Goal: Information Seeking & Learning: Learn about a topic

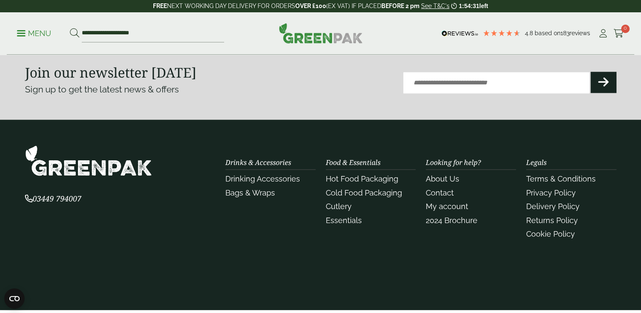
scroll to position [1107, 0]
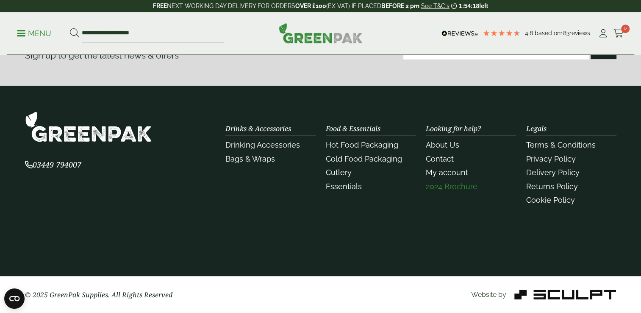
click at [453, 185] on link "2024 Brochure" at bounding box center [452, 186] width 52 height 9
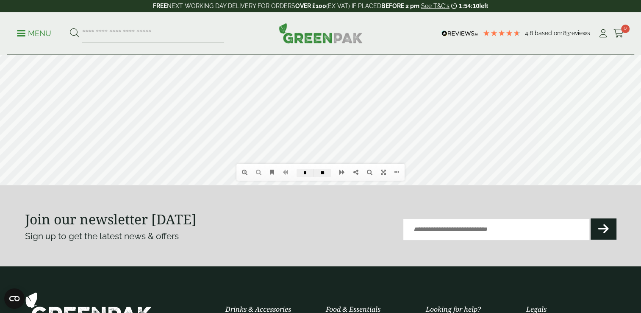
scroll to position [83, 0]
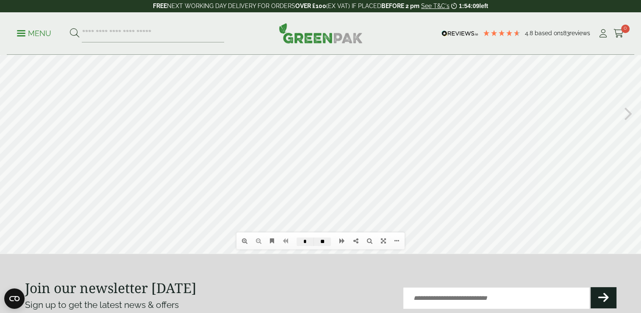
drag, startPoint x: 640, startPoint y: 40, endPoint x: 639, endPoint y: 104, distance: 64.4
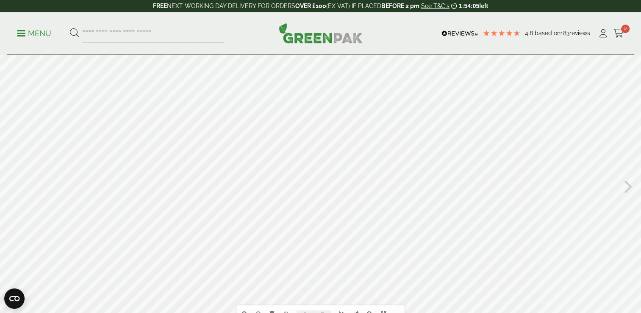
scroll to position [0, 0]
click at [625, 197] on icon at bounding box center [628, 196] width 8 height 22
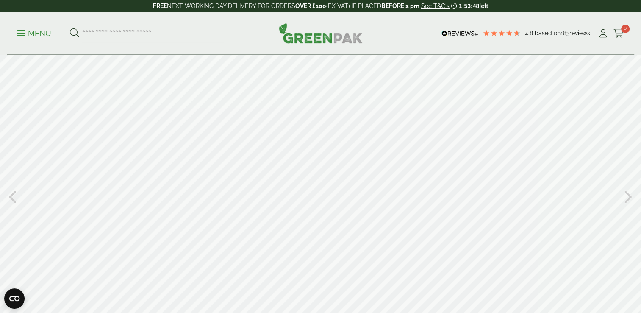
click at [625, 197] on icon at bounding box center [628, 196] width 8 height 22
click at [631, 195] on icon at bounding box center [628, 196] width 8 height 22
click at [222, 200] on div at bounding box center [320, 195] width 641 height 281
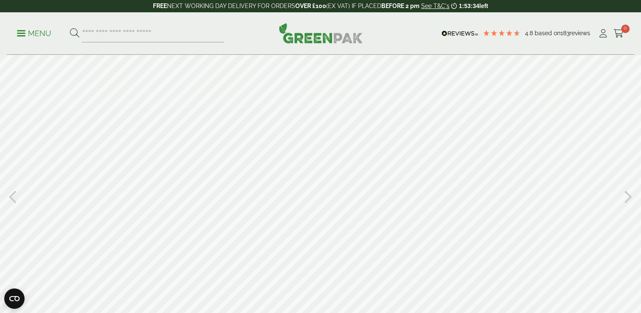
click at [222, 200] on div at bounding box center [320, 195] width 641 height 281
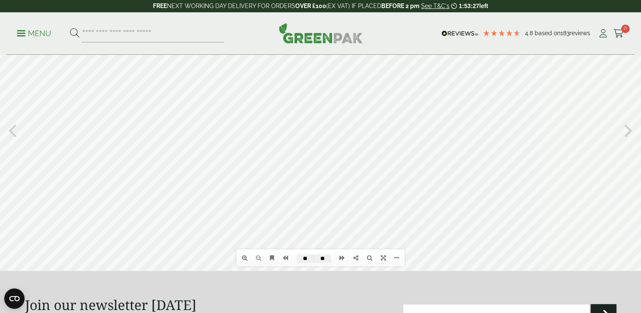
scroll to position [48, 0]
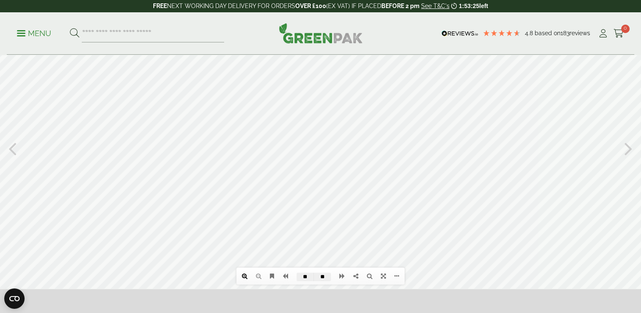
click at [245, 277] on icon at bounding box center [245, 276] width 6 height 6
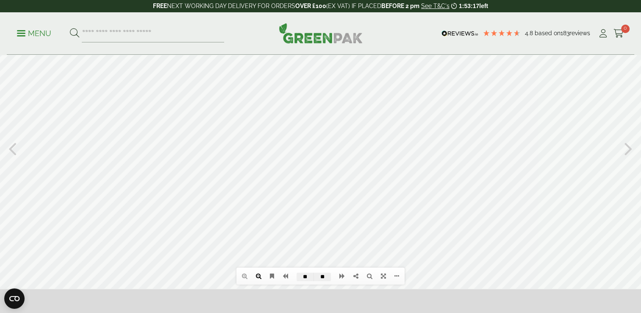
click at [256, 277] on icon at bounding box center [259, 276] width 6 height 6
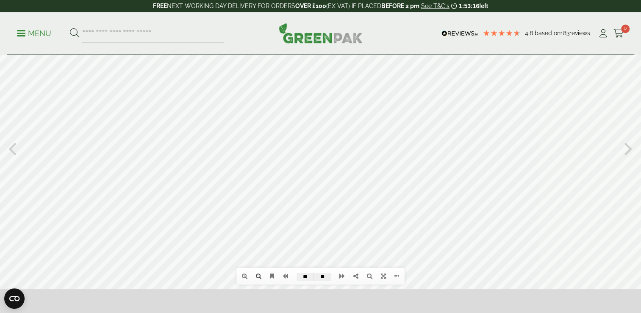
click at [256, 277] on li at bounding box center [259, 276] width 14 height 14
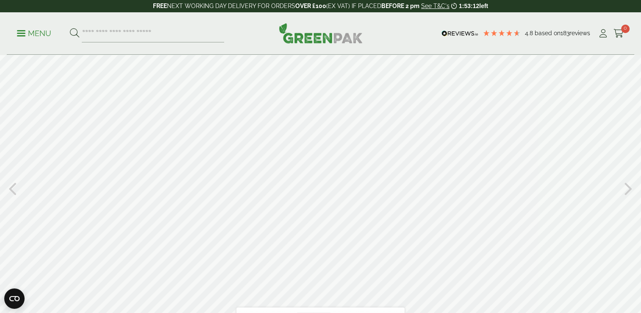
scroll to position [12, 0]
click at [340, 311] on icon at bounding box center [342, 311] width 6 height 6
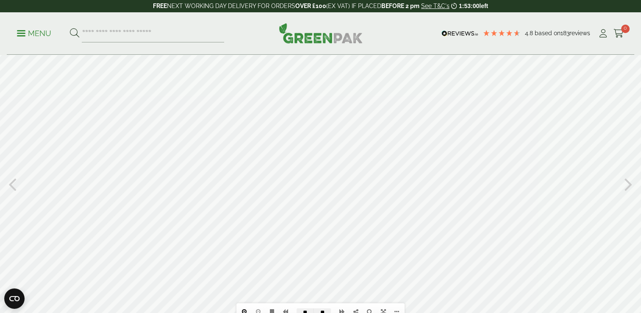
click at [242, 310] on icon at bounding box center [245, 311] width 6 height 6
drag, startPoint x: 233, startPoint y: 233, endPoint x: 238, endPoint y: 185, distance: 47.8
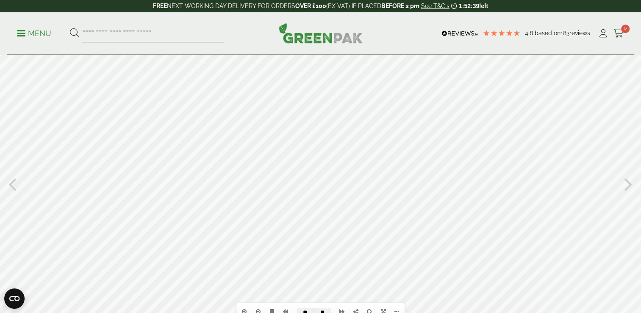
click at [238, 185] on div at bounding box center [320, 183] width 641 height 281
click at [343, 308] on icon at bounding box center [342, 311] width 6 height 6
click at [257, 309] on icon at bounding box center [259, 311] width 6 height 6
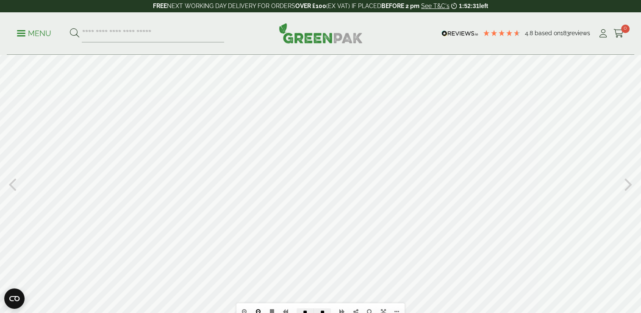
click at [257, 309] on icon at bounding box center [259, 311] width 6 height 6
click at [257, 309] on li at bounding box center [259, 311] width 14 height 14
click at [342, 312] on icon at bounding box center [342, 311] width 6 height 6
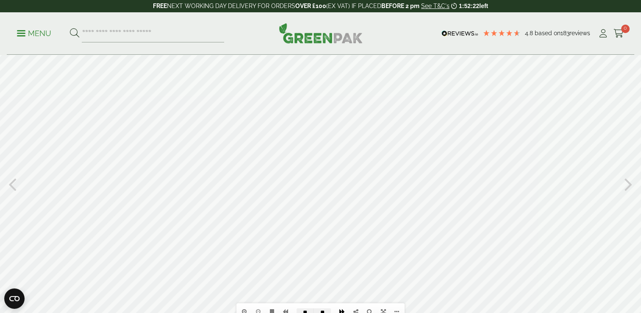
click at [342, 312] on icon at bounding box center [342, 311] width 6 height 6
click at [283, 311] on icon at bounding box center [285, 311] width 6 height 6
click at [242, 312] on icon at bounding box center [245, 311] width 6 height 6
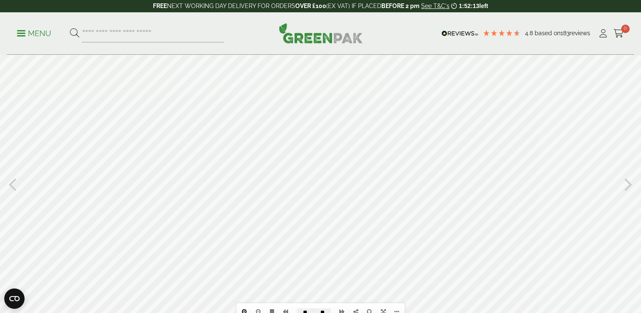
click at [242, 312] on icon at bounding box center [245, 311] width 6 height 6
drag, startPoint x: 402, startPoint y: 210, endPoint x: 235, endPoint y: 112, distance: 194.0
click at [235, 112] on div at bounding box center [320, 183] width 641 height 281
click at [335, 310] on link at bounding box center [342, 311] width 14 height 14
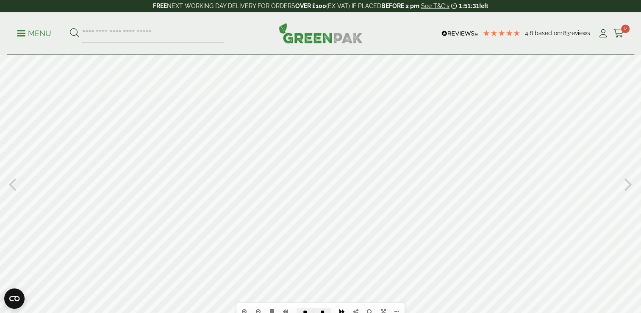
click at [340, 310] on icon at bounding box center [342, 311] width 6 height 6
click at [340, 310] on li at bounding box center [342, 311] width 14 height 14
click at [289, 310] on link at bounding box center [285, 311] width 14 height 14
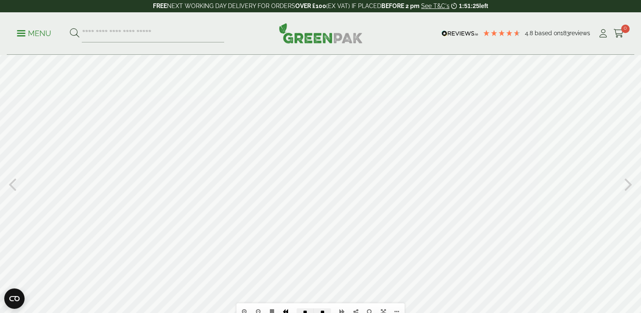
click at [289, 310] on link at bounding box center [285, 311] width 14 height 14
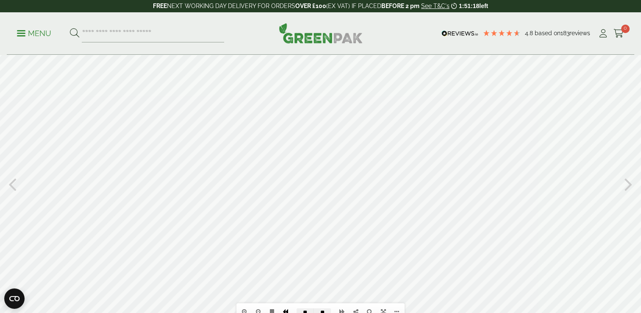
click at [289, 310] on link at bounding box center [285, 311] width 14 height 14
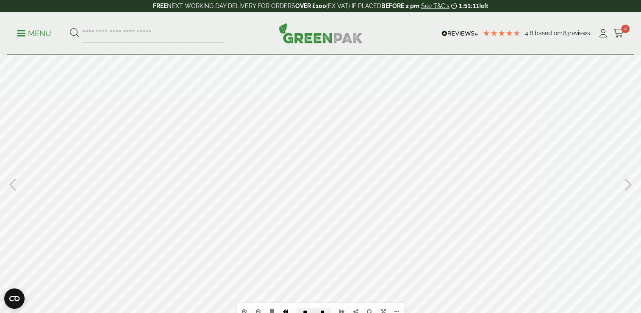
click at [289, 310] on link at bounding box center [285, 311] width 14 height 14
click at [338, 308] on link at bounding box center [342, 311] width 14 height 14
click at [291, 312] on link at bounding box center [285, 311] width 14 height 14
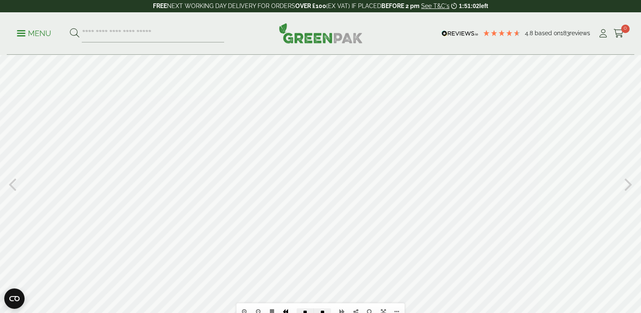
click at [291, 312] on link at bounding box center [285, 311] width 14 height 14
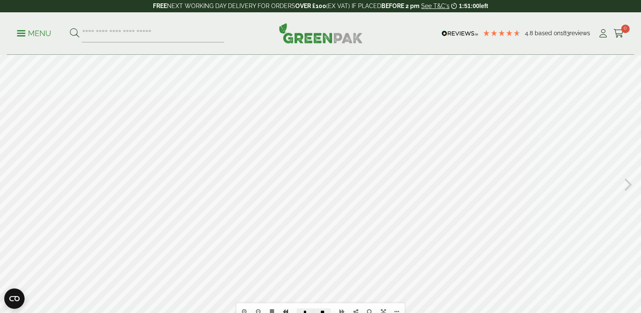
type input "*"
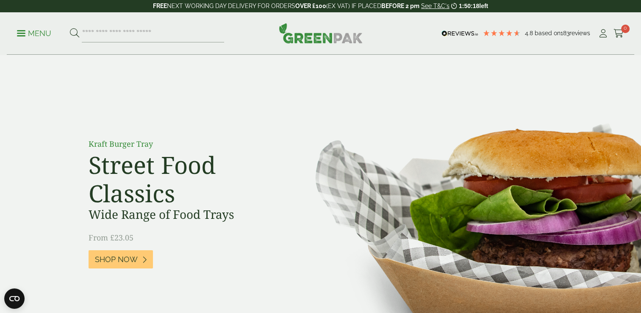
click at [28, 35] on p "Menu" at bounding box center [34, 33] width 34 height 10
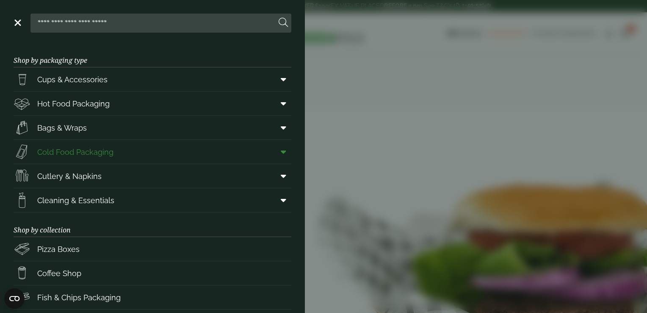
click at [281, 152] on icon at bounding box center [284, 151] width 6 height 8
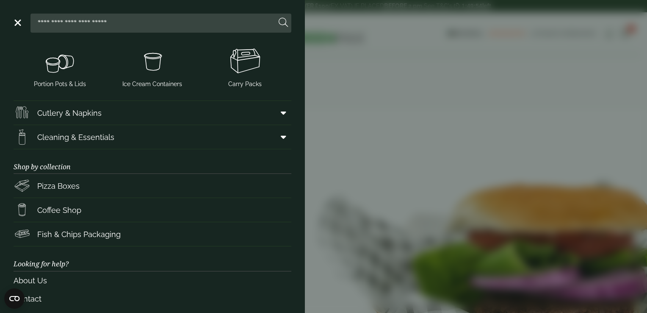
scroll to position [238, 0]
